Goal: Find specific page/section: Find specific page/section

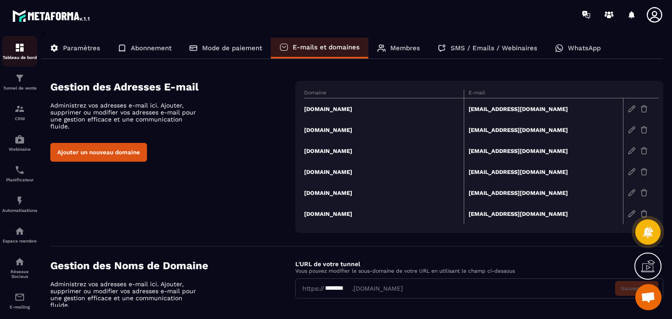
click at [25, 49] on img at bounding box center [19, 47] width 11 height 11
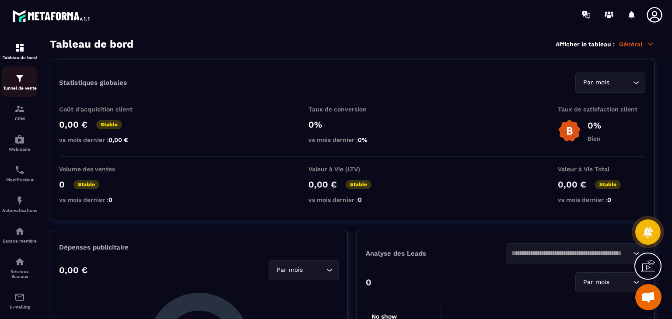
click at [21, 77] on img at bounding box center [19, 78] width 11 height 11
click at [24, 83] on img at bounding box center [19, 78] width 11 height 11
